Goal: Navigation & Orientation: Find specific page/section

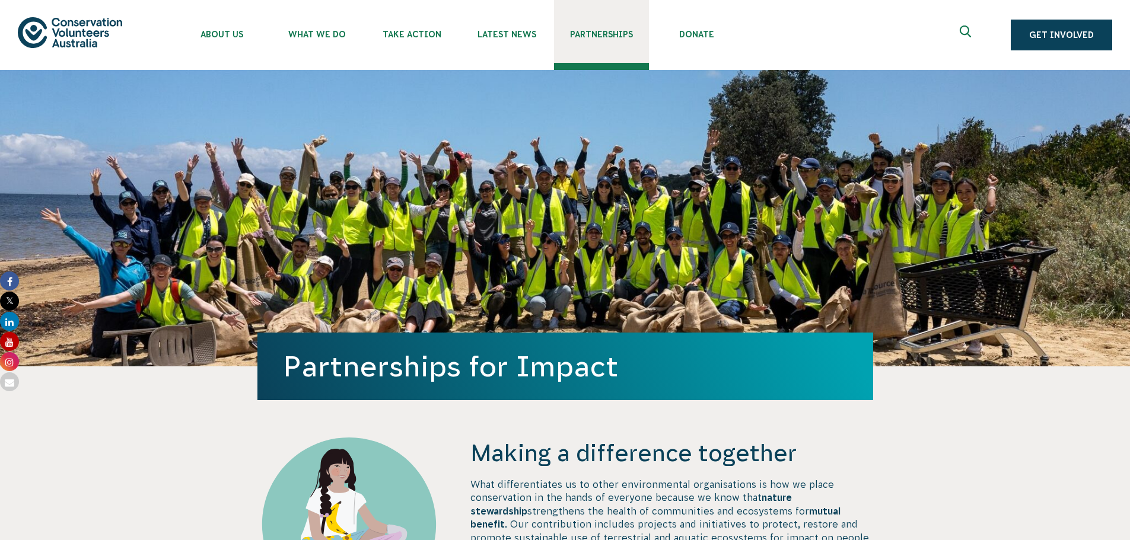
click at [583, 30] on span "Partnerships" at bounding box center [601, 34] width 95 height 9
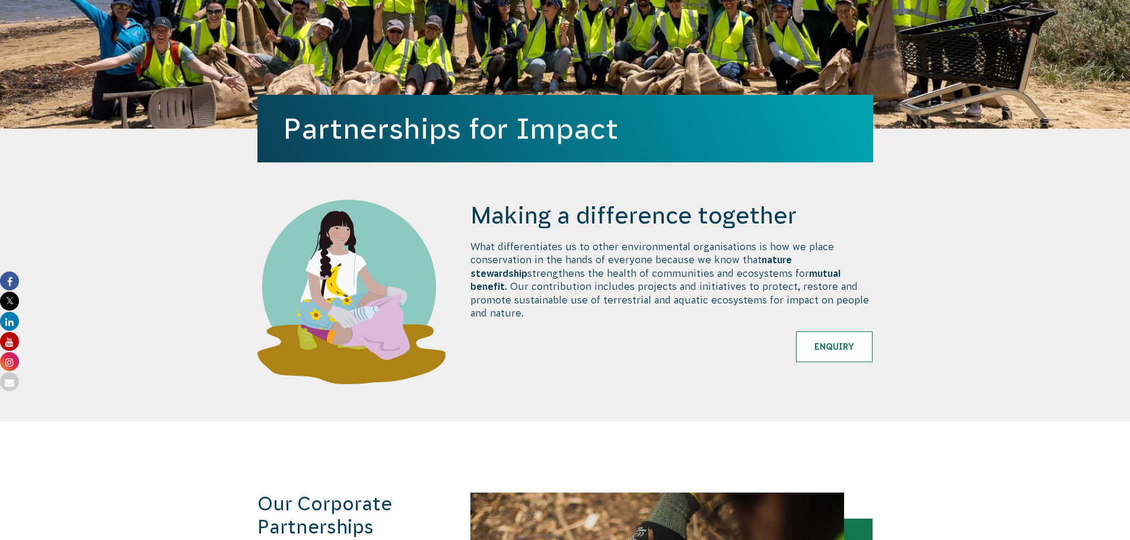
scroll to position [297, 0]
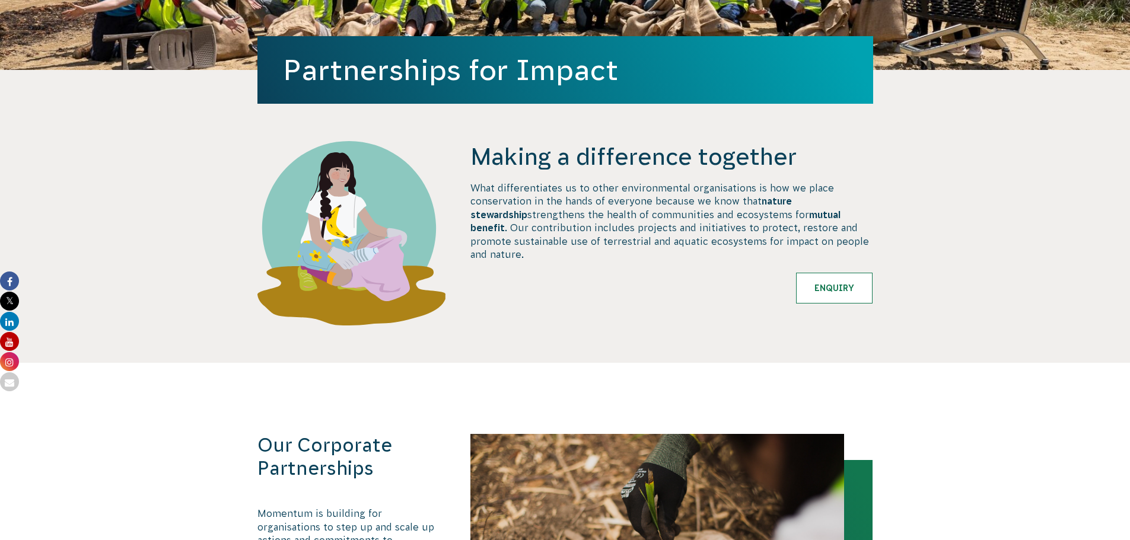
click at [608, 136] on section "Making a difference together What differentiates us to other environmental orga…" at bounding box center [565, 216] width 1130 height 293
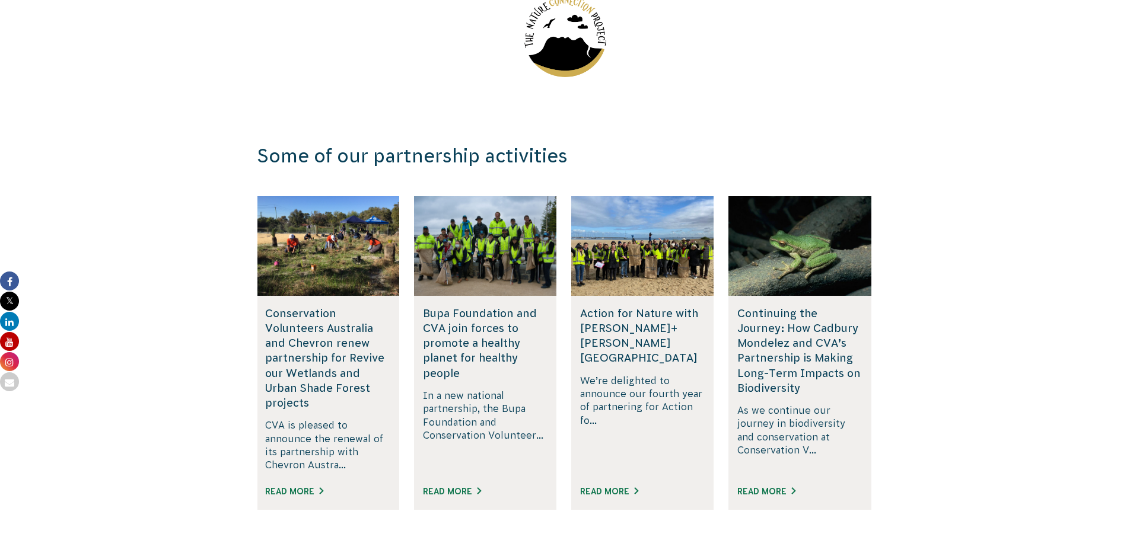
scroll to position [1898, 0]
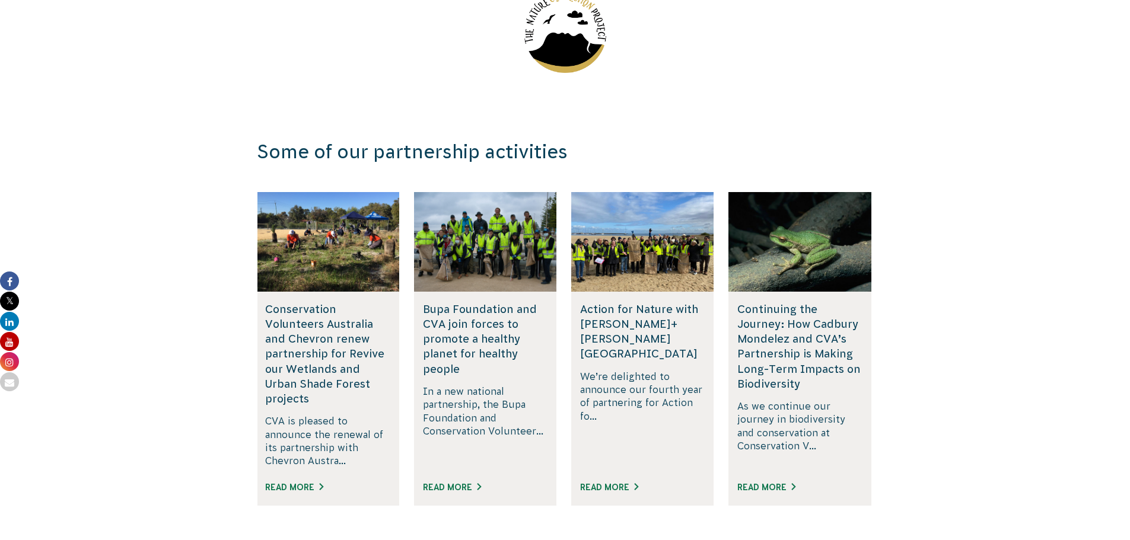
click at [568, 40] on img at bounding box center [565, 32] width 82 height 82
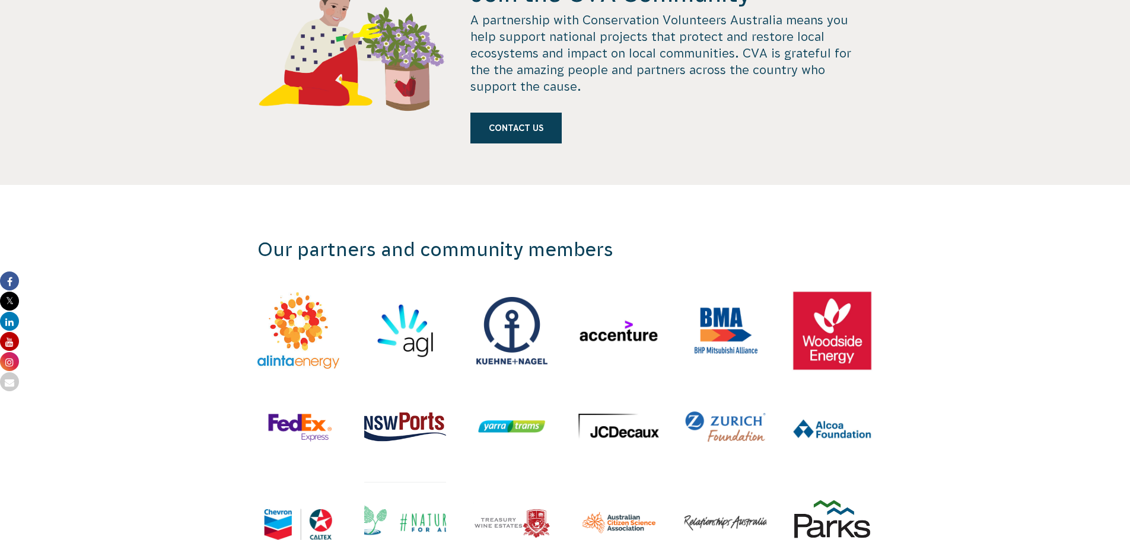
scroll to position [0, 0]
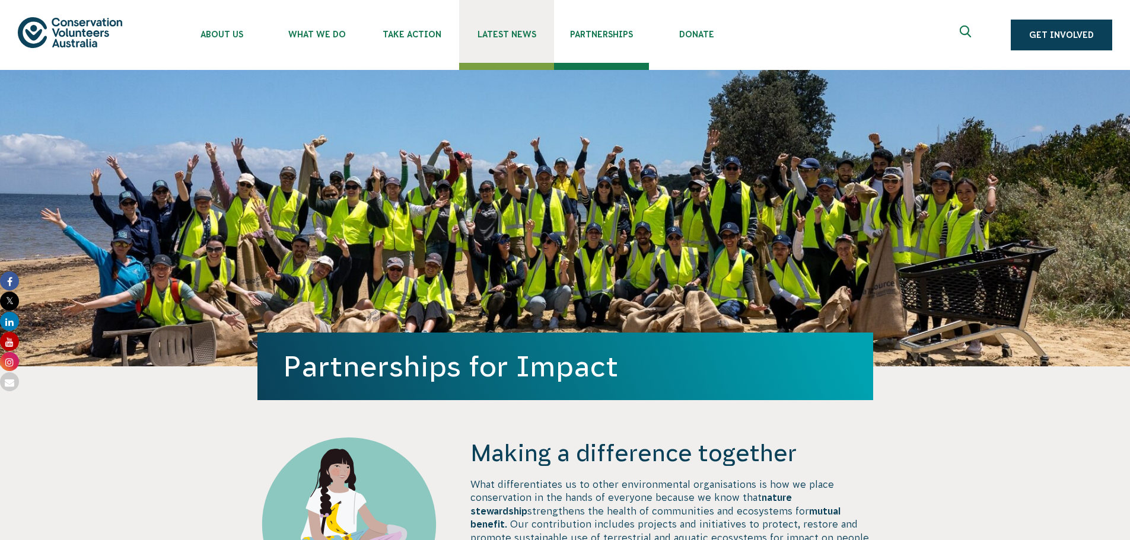
click at [493, 47] on link "Latest News" at bounding box center [506, 31] width 95 height 63
